Goal: Answer question/provide support: Share knowledge or assist other users

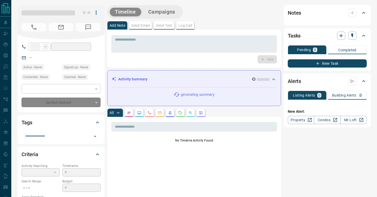
type input "**"
type input "**********"
type input "*"
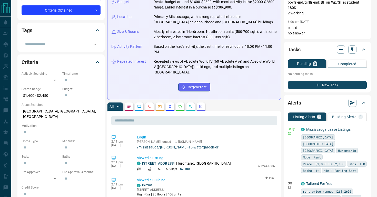
scroll to position [21, 0]
click at [161, 162] on link "[STREET_ADDRESS]" at bounding box center [158, 164] width 33 height 4
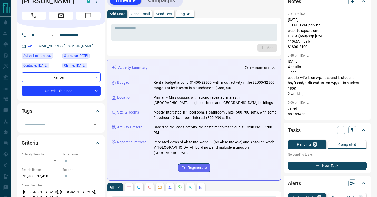
scroll to position [0, 0]
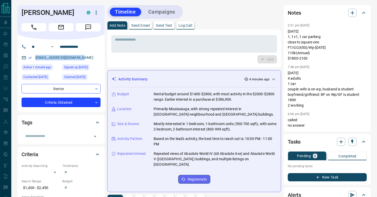
drag, startPoint x: 34, startPoint y: 57, endPoint x: 84, endPoint y: 59, distance: 50.0
click at [84, 59] on div "[EMAIL_ADDRESS][DOMAIN_NAME]" at bounding box center [61, 57] width 79 height 8
copy link "[EMAIL_ADDRESS][DOMAIN_NAME]"
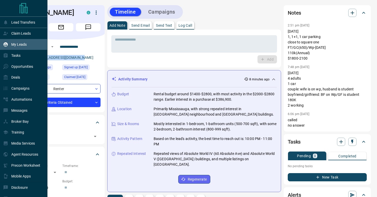
click at [7, 44] on icon at bounding box center [6, 44] width 4 height 4
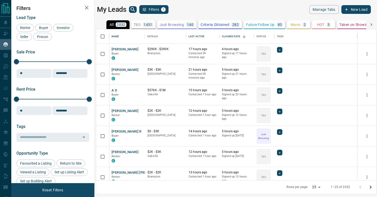
scroll to position [151, 280]
click at [132, 10] on icon "search button" at bounding box center [132, 9] width 4 height 4
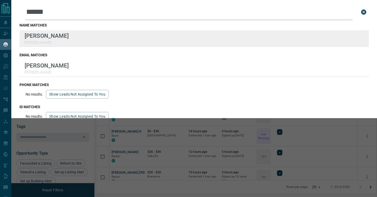
type input "******"
click at [0, 0] on div "Lead Transfers Claim Leads My Leads Tasks Opportunities Deals Campaigns Automat…" at bounding box center [188, 95] width 377 height 190
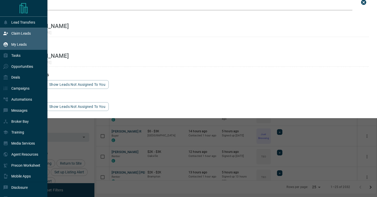
click at [23, 33] on p "Claim Leads" at bounding box center [20, 33] width 19 height 4
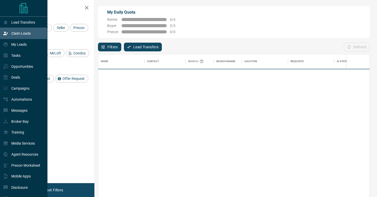
scroll to position [149, 271]
